Goal: Complete application form

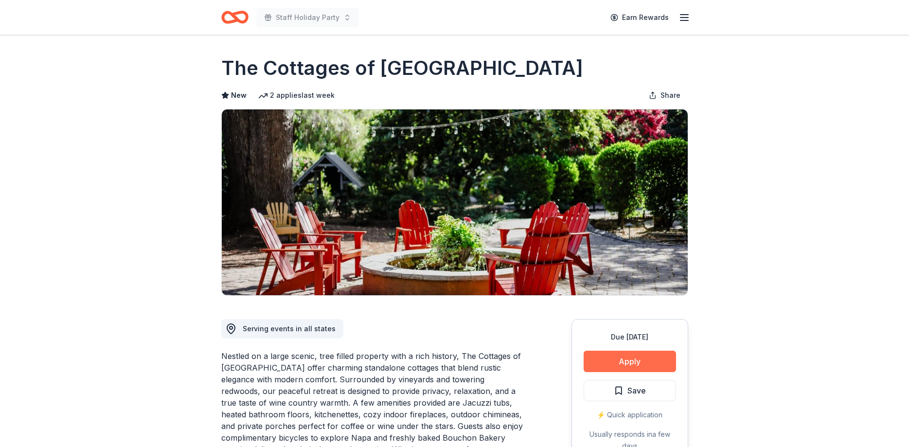
click at [635, 363] on button "Apply" at bounding box center [629, 361] width 92 height 21
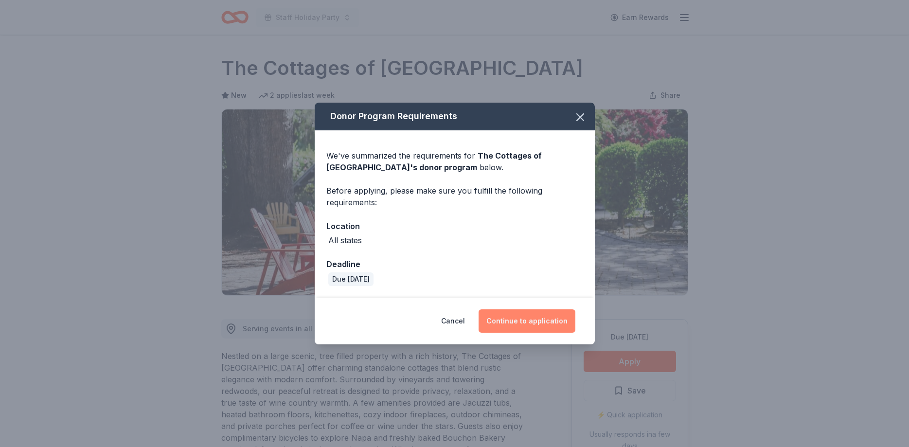
click at [504, 328] on button "Continue to application" at bounding box center [526, 320] width 97 height 23
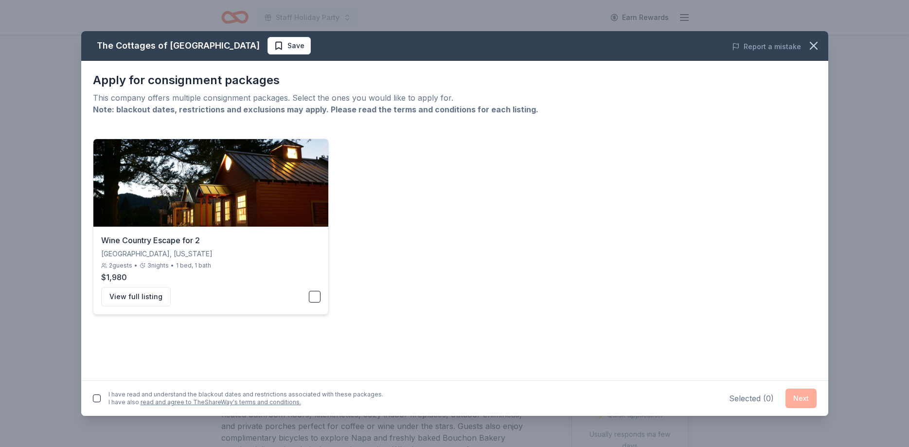
click at [314, 295] on button "button" at bounding box center [315, 297] width 12 height 12
click at [319, 297] on button "button" at bounding box center [315, 297] width 12 height 12
click at [798, 396] on button "Next" at bounding box center [800, 397] width 31 height 19
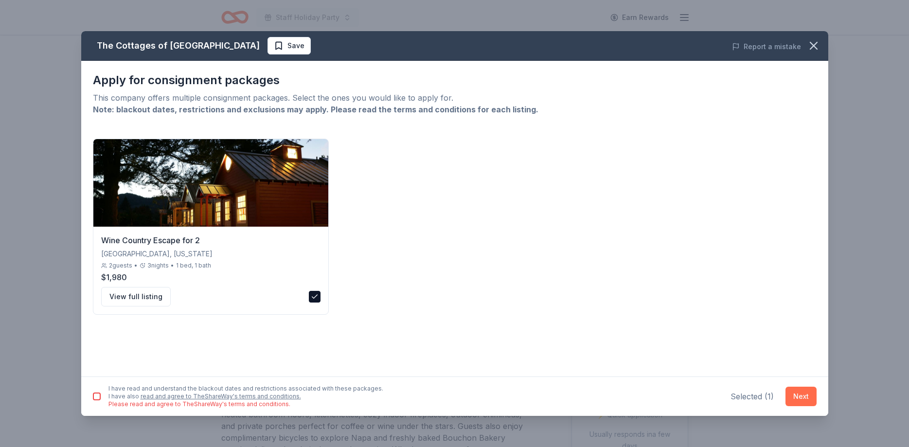
click at [796, 394] on button "Next" at bounding box center [800, 395] width 31 height 19
click at [95, 394] on button "button" at bounding box center [97, 396] width 8 height 8
click at [130, 292] on button "View full listing" at bounding box center [136, 296] width 70 height 19
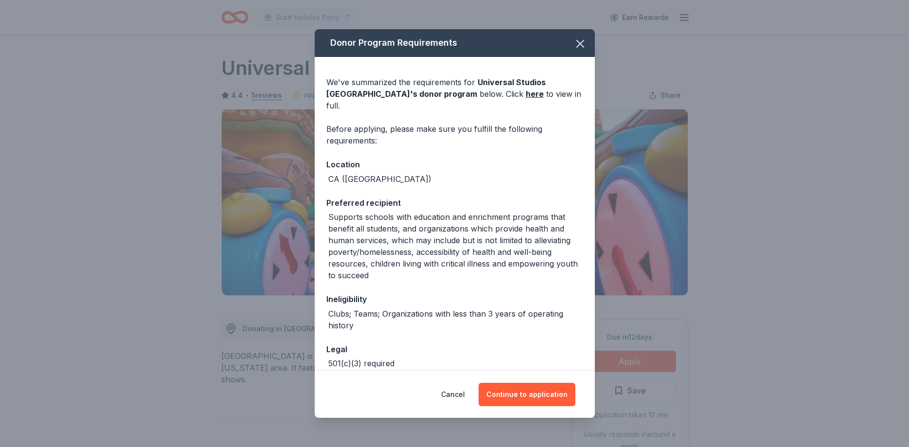
click at [541, 394] on button "Continue to application" at bounding box center [526, 394] width 97 height 23
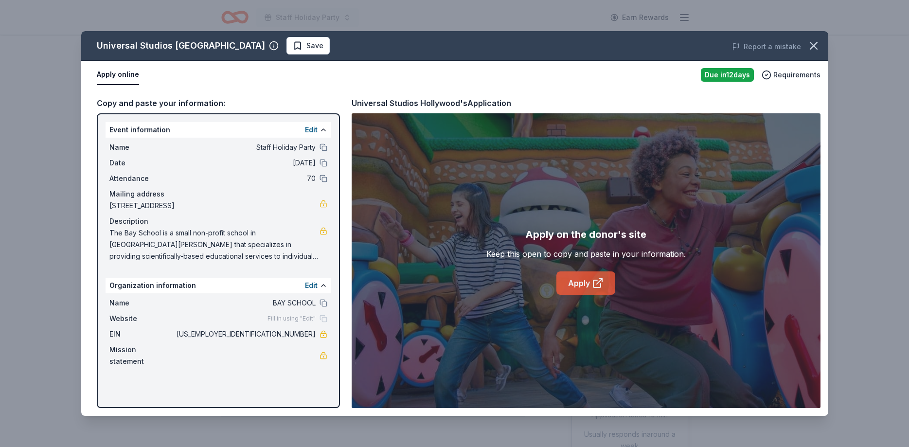
click at [574, 281] on link "Apply" at bounding box center [585, 282] width 59 height 23
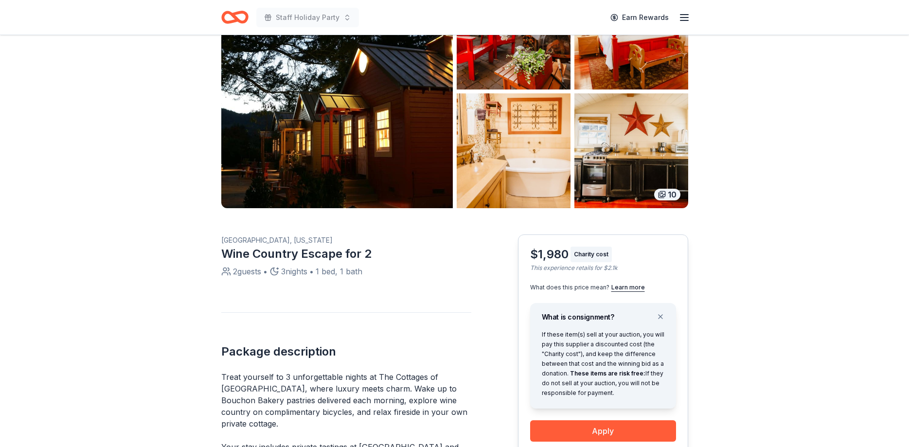
scroll to position [149, 0]
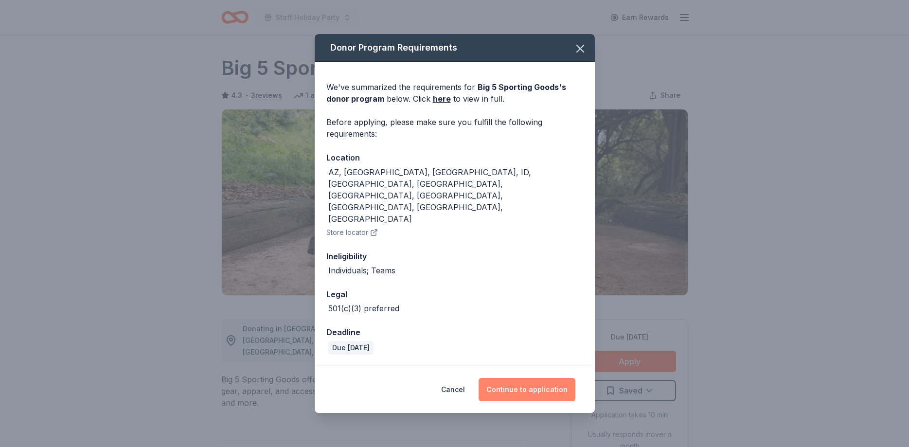
click at [523, 378] on button "Continue to application" at bounding box center [526, 389] width 97 height 23
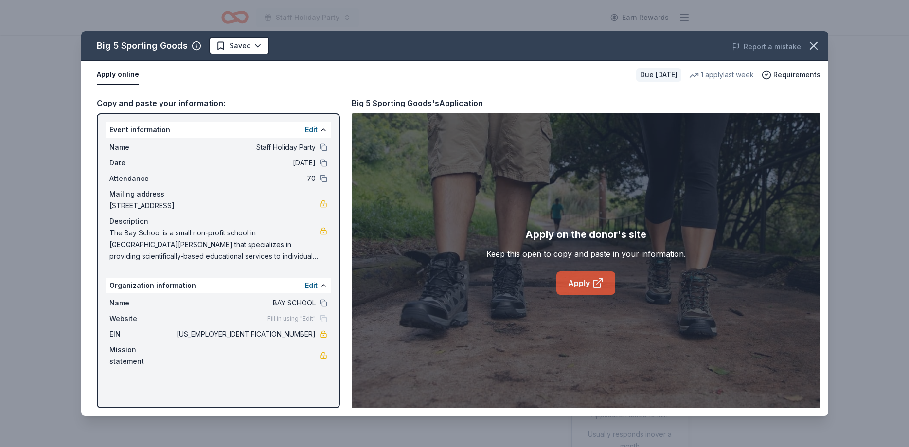
click at [605, 280] on link "Apply" at bounding box center [585, 282] width 59 height 23
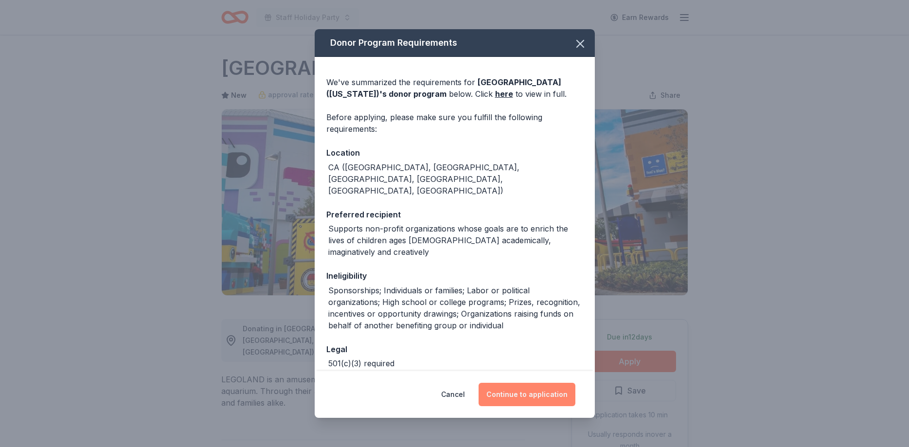
click at [535, 400] on button "Continue to application" at bounding box center [526, 394] width 97 height 23
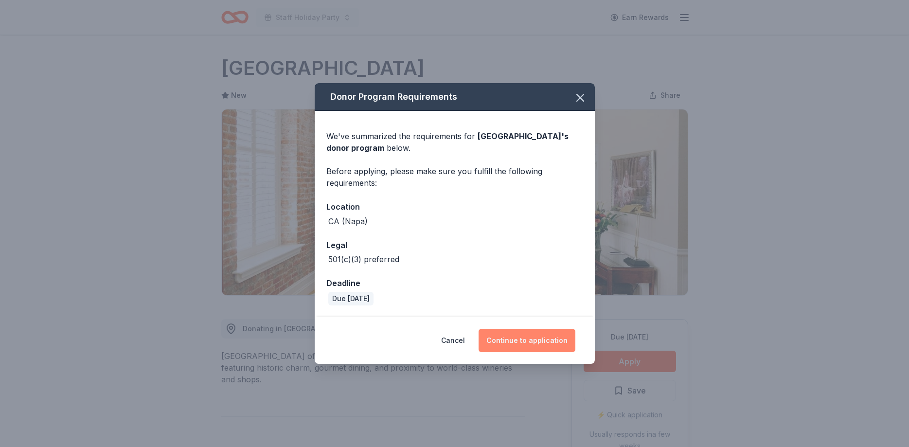
click at [523, 338] on button "Continue to application" at bounding box center [526, 340] width 97 height 23
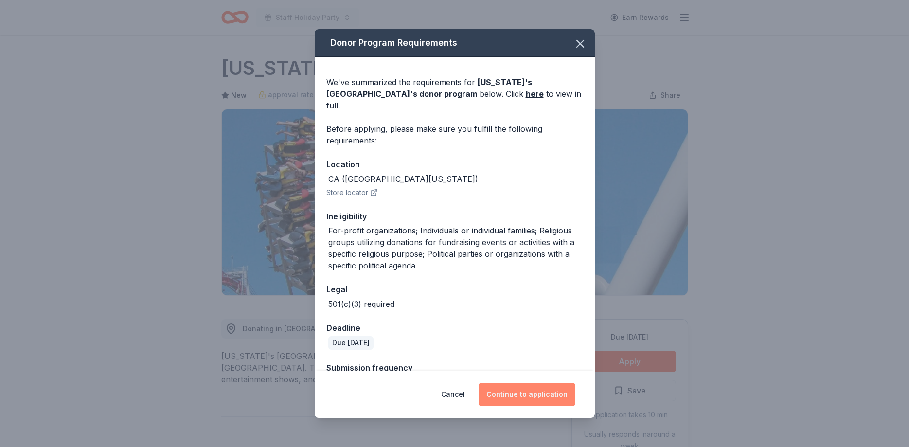
click at [542, 395] on button "Continue to application" at bounding box center [526, 394] width 97 height 23
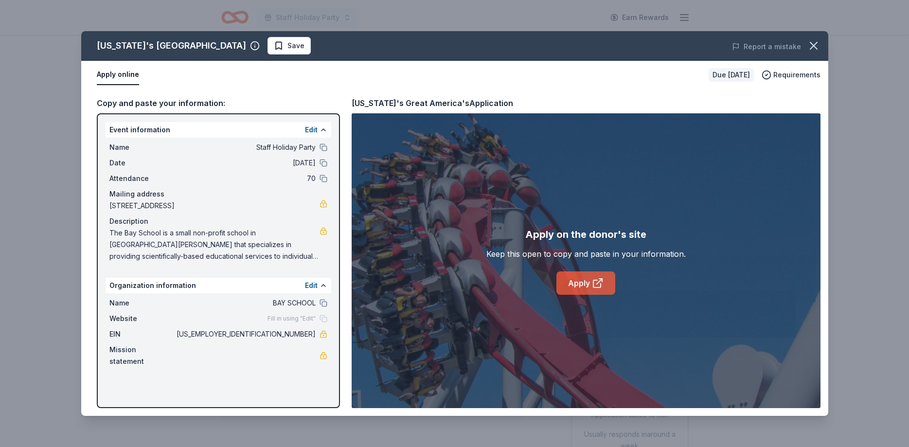
click at [569, 282] on link "Apply" at bounding box center [585, 282] width 59 height 23
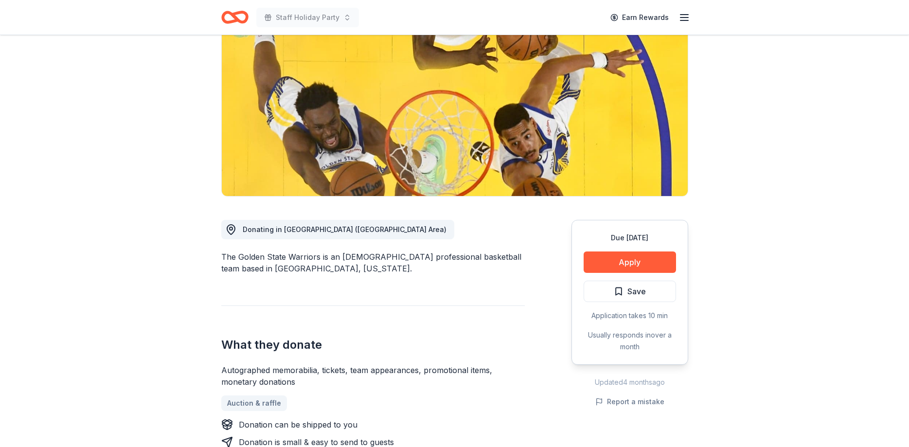
scroll to position [298, 0]
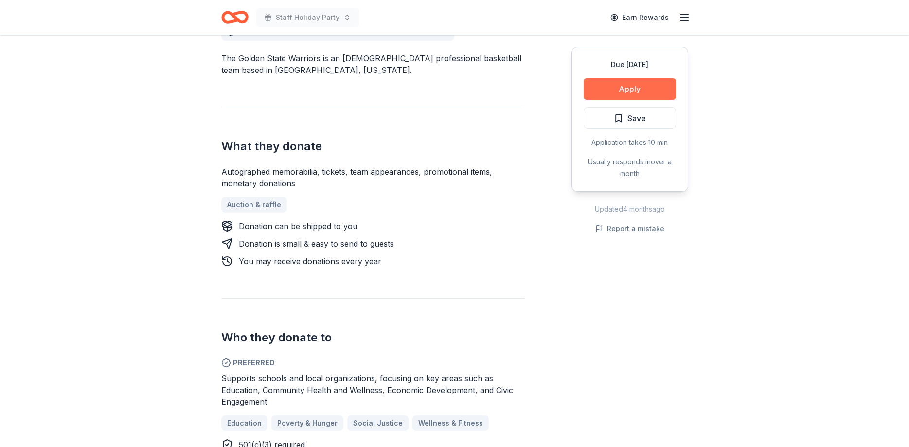
click at [640, 85] on button "Apply" at bounding box center [629, 88] width 92 height 21
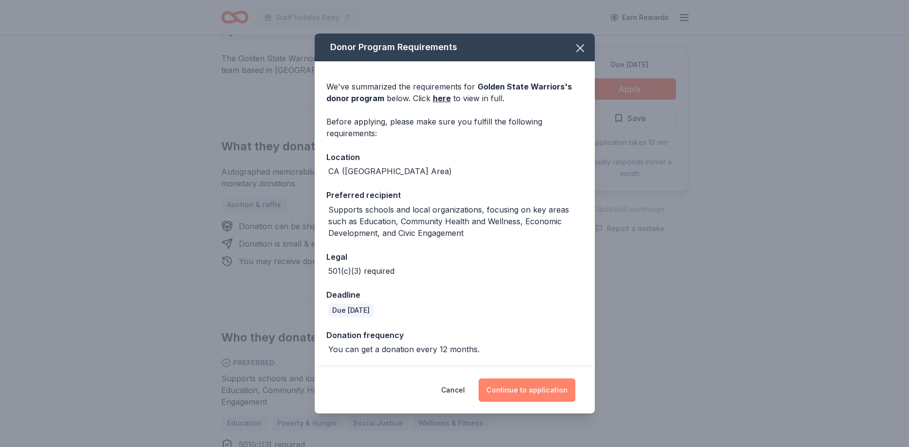
click at [552, 396] on button "Continue to application" at bounding box center [526, 389] width 97 height 23
